Goal: Information Seeking & Learning: Learn about a topic

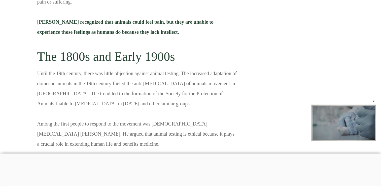
scroll to position [986, 0]
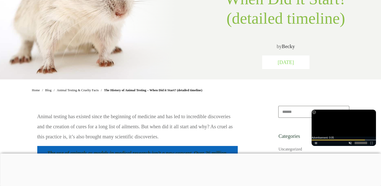
scroll to position [0, 0]
click at [229, 66] on div "Animal Testing & Cruelty Facts The History of Animal Testing – When Did it Star…" at bounding box center [285, 4] width 145 height 129
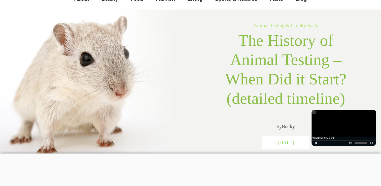
scroll to position [46, 0]
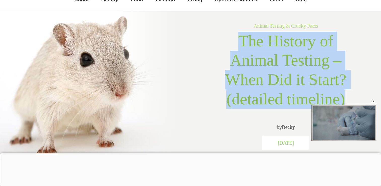
drag, startPoint x: 241, startPoint y: 39, endPoint x: 343, endPoint y: 96, distance: 117.2
click at [343, 96] on span "The History of Animal Testing – When Did it Start? (detailed timeline)" at bounding box center [285, 70] width 121 height 76
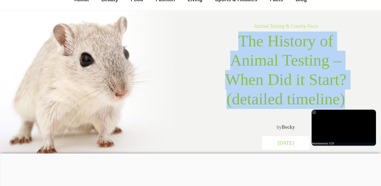
copy span "The History of Animal Testing – When Did it Start? (detailed timeline)"
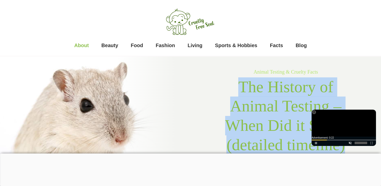
click at [89, 44] on li "About" at bounding box center [82, 45] width 20 height 11
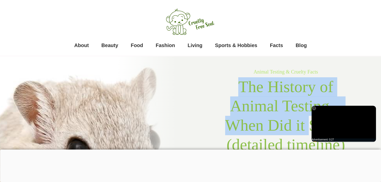
drag, startPoint x: 238, startPoint y: 83, endPoint x: 308, endPoint y: 130, distance: 84.1
click at [308, 130] on span "The History of Animal Testing – When Did it Start? (detailed timeline)" at bounding box center [285, 116] width 121 height 76
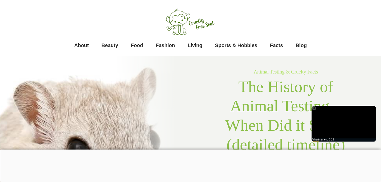
drag, startPoint x: 308, startPoint y: 130, endPoint x: 196, endPoint y: 108, distance: 113.9
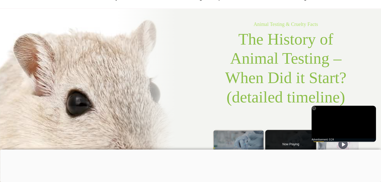
scroll to position [50, 0]
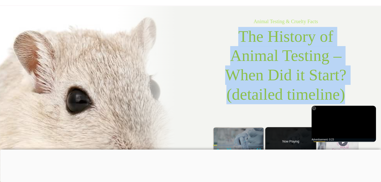
drag, startPoint x: 241, startPoint y: 33, endPoint x: 354, endPoint y: 96, distance: 129.3
click at [354, 96] on h1 "The History of Animal Testing – When Did it Start? (detailed timeline)" at bounding box center [285, 68] width 145 height 82
copy span "The History of Animal Testing – When Did it Start? (detailed timeline)"
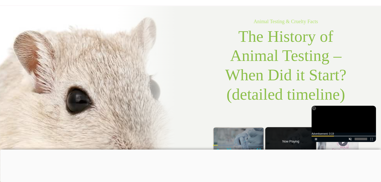
click at [355, 22] on p "Animal Testing & Cruelty Facts" at bounding box center [285, 21] width 145 height 10
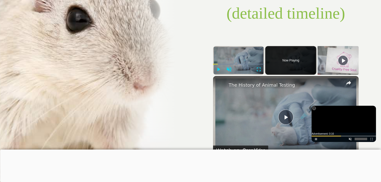
scroll to position [0, 0]
